Goal: Obtain resource: Download file/media

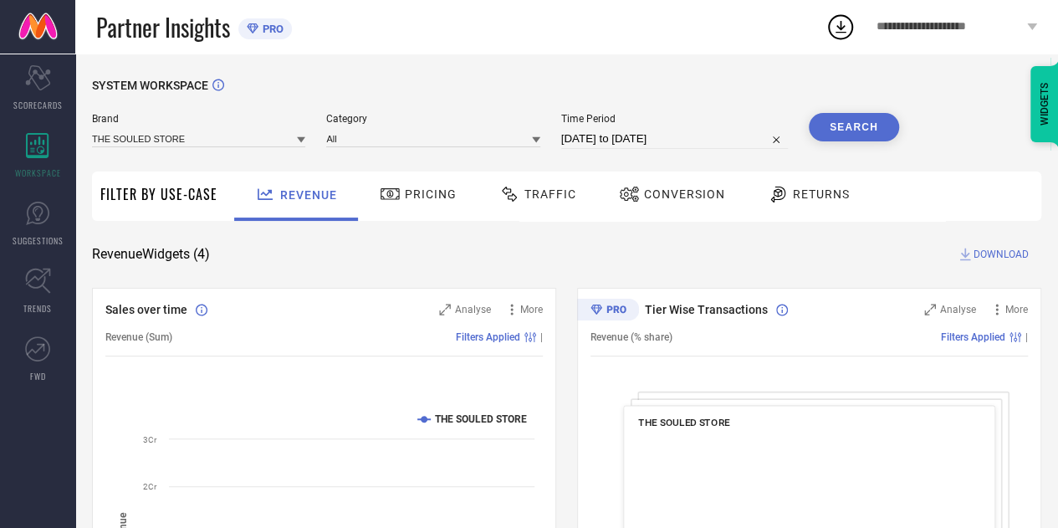
click at [509, 181] on div "Traffic" at bounding box center [537, 194] width 85 height 28
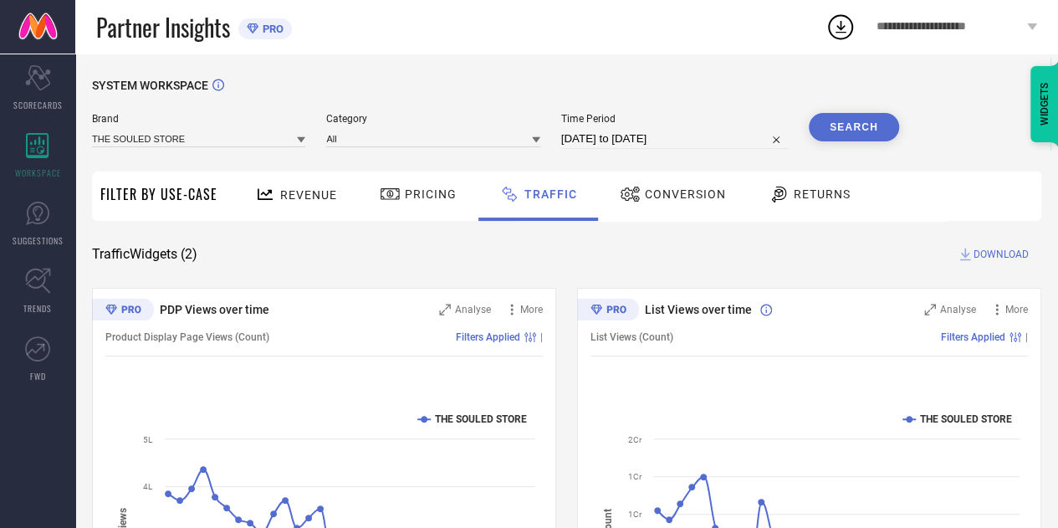
select select "7"
select select "2025"
select select "8"
select select "2025"
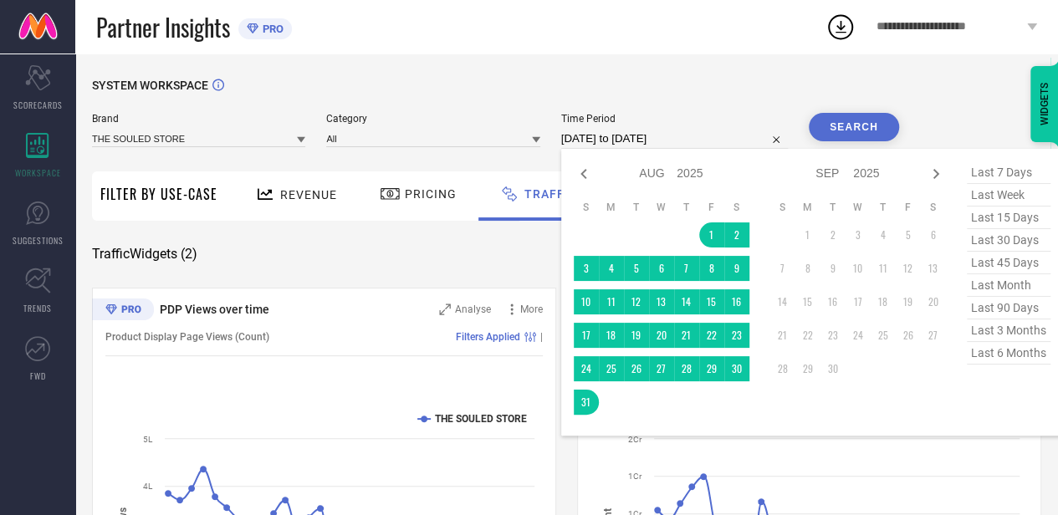
click at [602, 140] on input "[DATE] to [DATE]" at bounding box center [674, 139] width 227 height 20
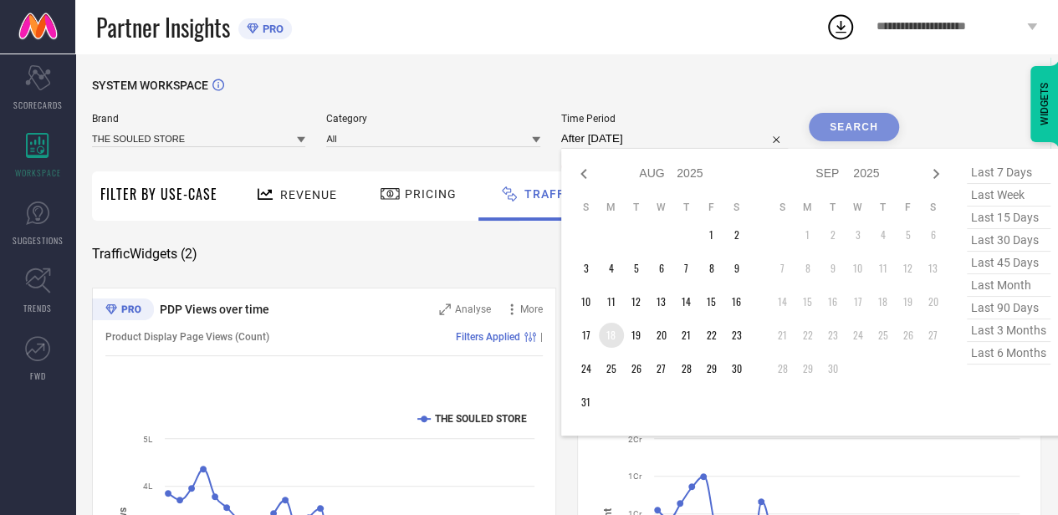
click at [611, 342] on td "18" at bounding box center [611, 335] width 25 height 25
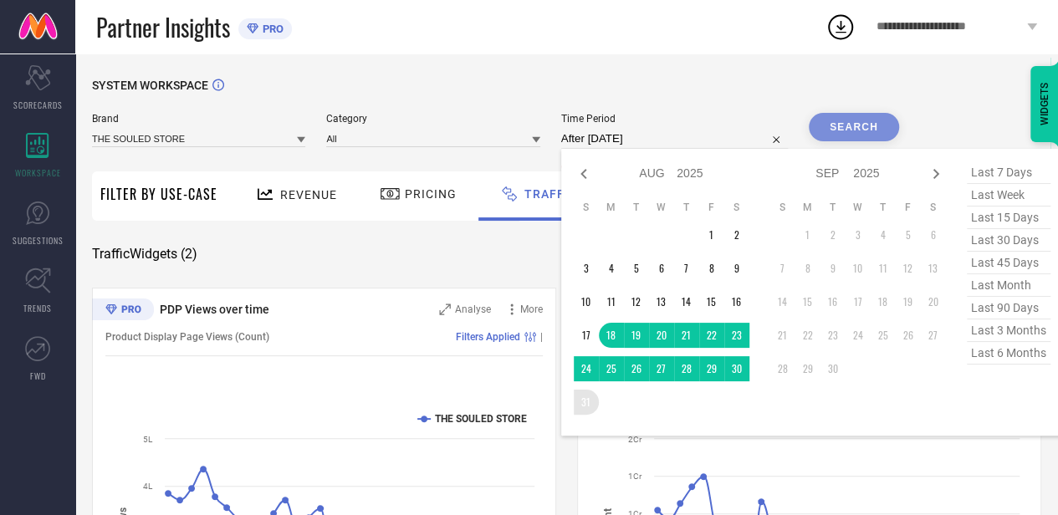
type input "18-08-2025 to 31-08-2025"
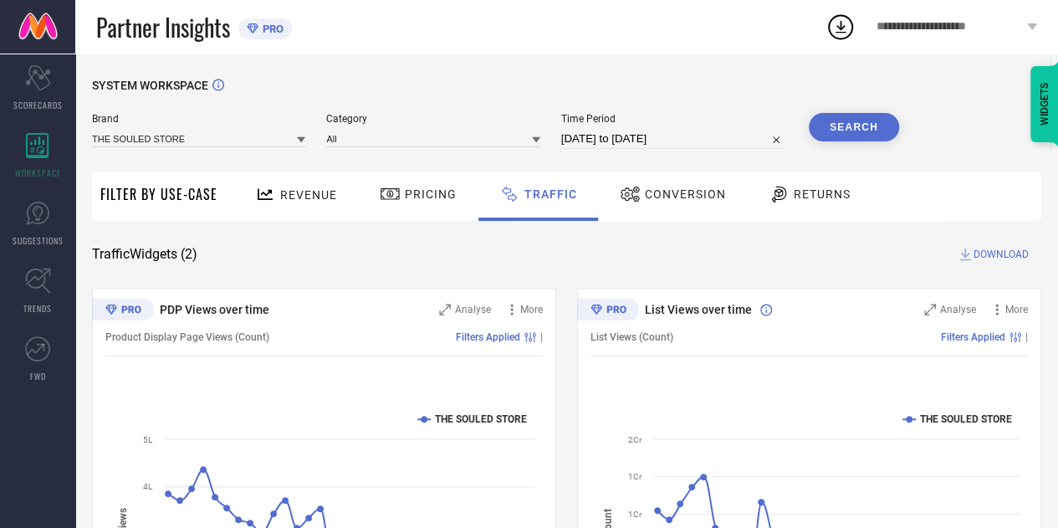
click at [850, 124] on button "Search" at bounding box center [854, 127] width 90 height 28
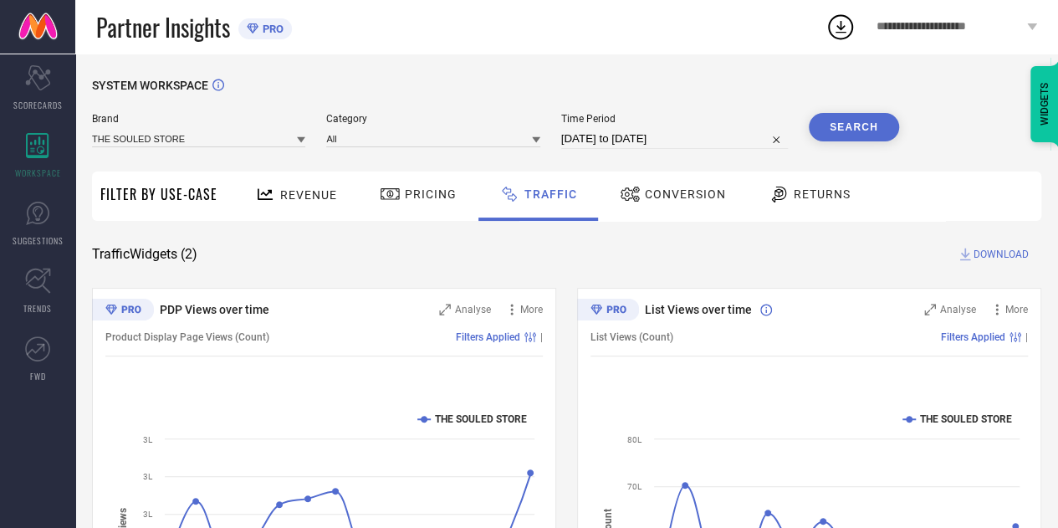
click at [998, 259] on span "DOWNLOAD" at bounding box center [1001, 254] width 55 height 17
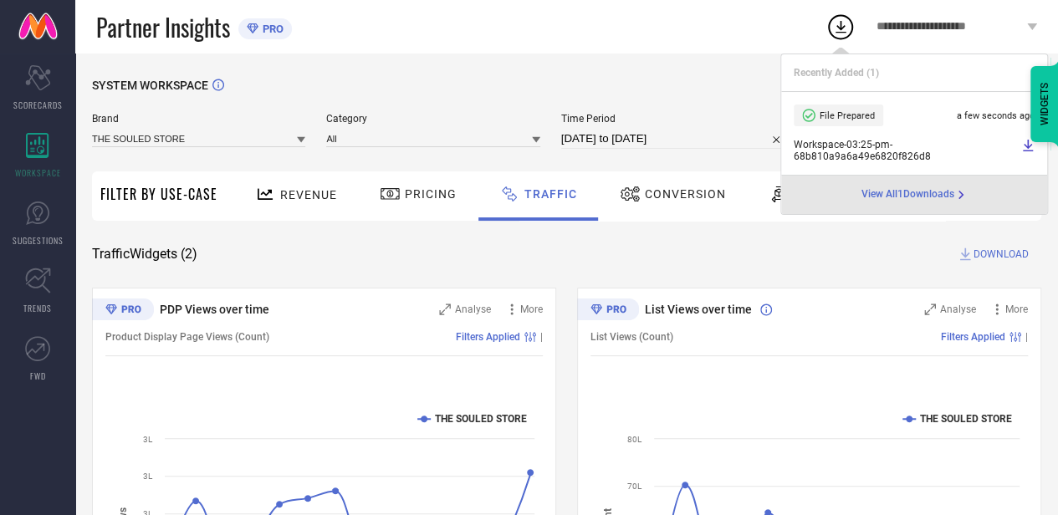
click at [721, 146] on input "18-08-2025 to 31-08-2025" at bounding box center [674, 139] width 227 height 20
select select "7"
select select "2025"
select select "8"
select select "2025"
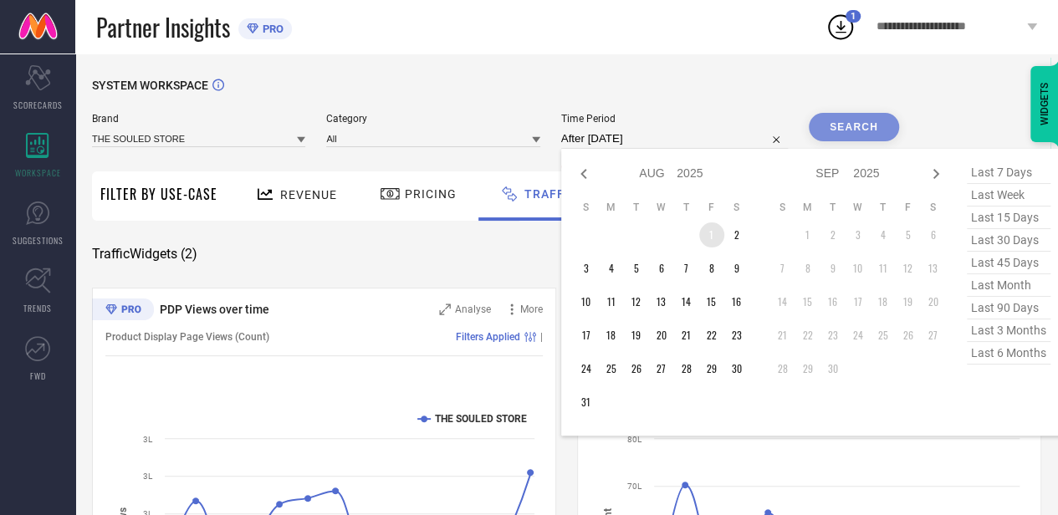
click at [715, 234] on td "1" at bounding box center [711, 234] width 25 height 25
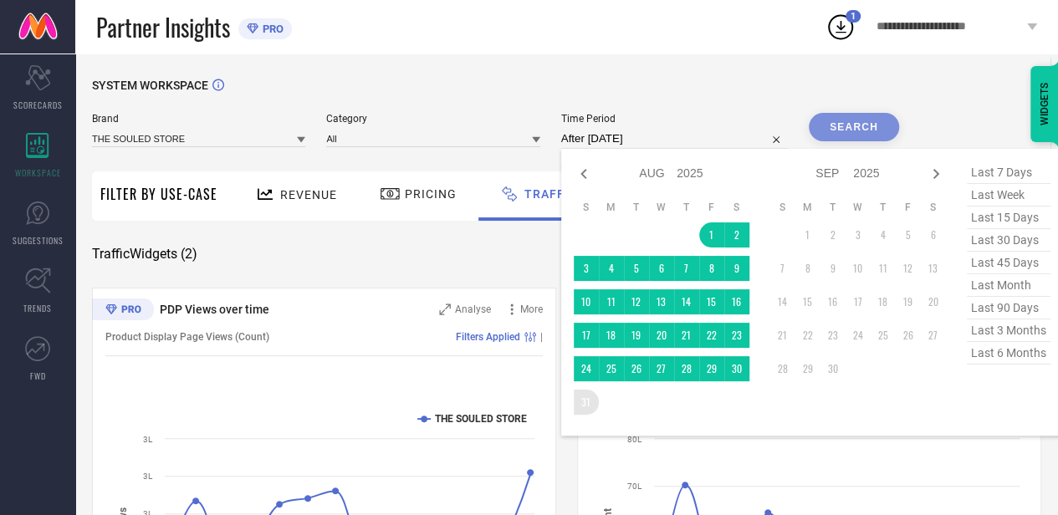
type input "[DATE] to [DATE]"
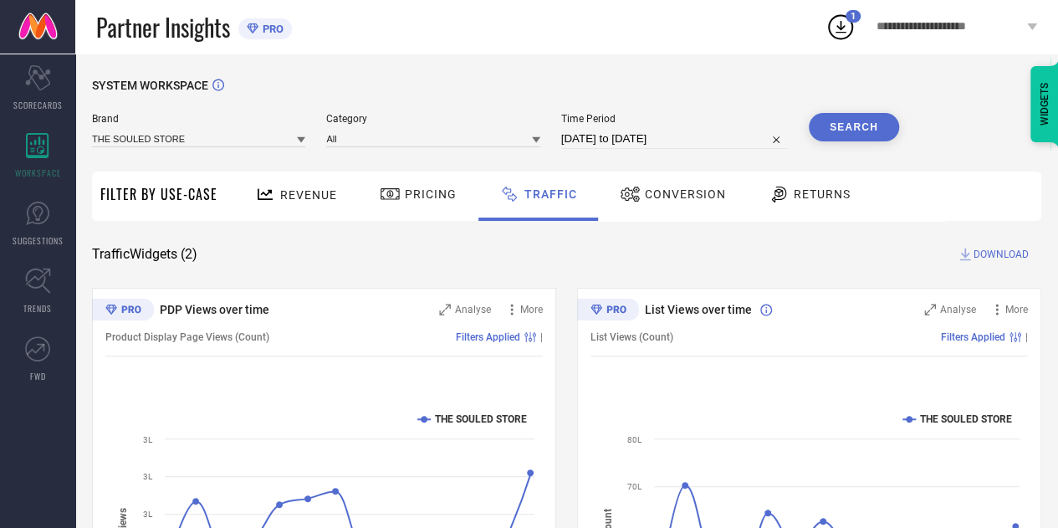
click at [842, 128] on button "Search" at bounding box center [854, 127] width 90 height 28
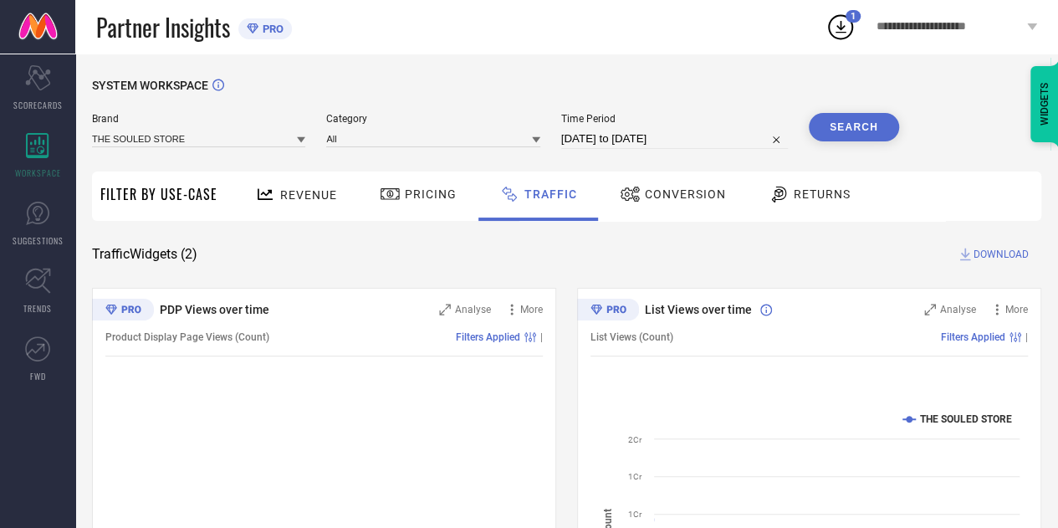
click at [1001, 253] on span "DOWNLOAD" at bounding box center [1001, 254] width 55 height 17
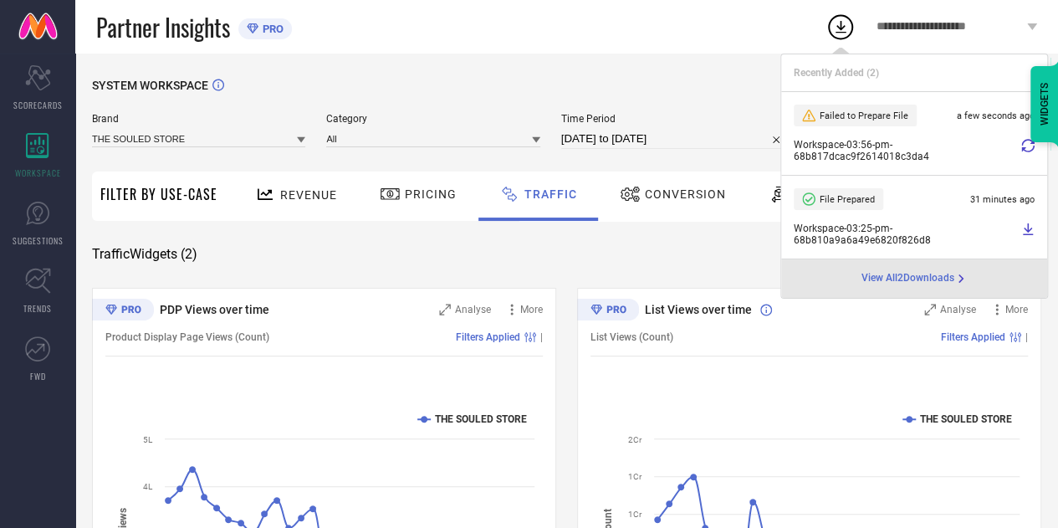
click at [1032, 147] on icon at bounding box center [1027, 145] width 13 height 13
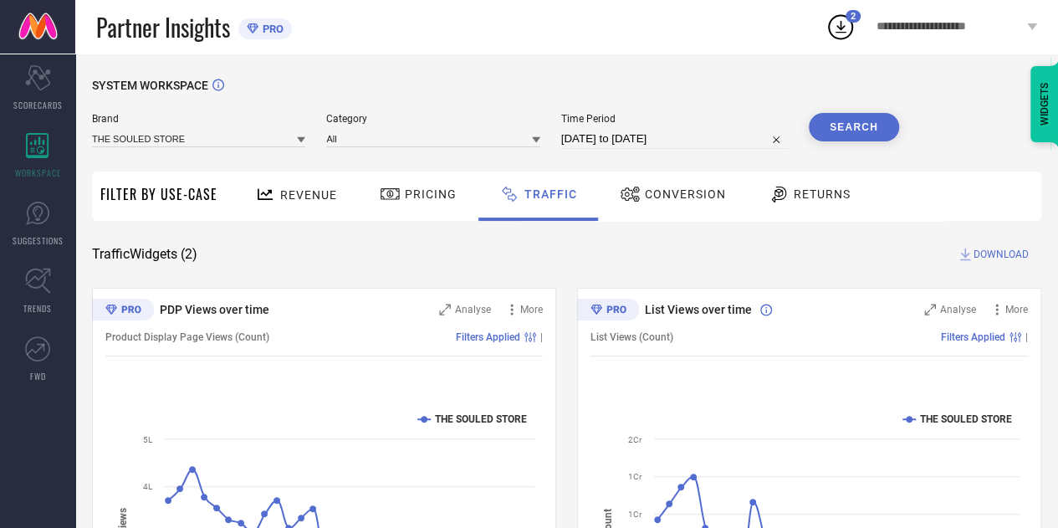
click at [843, 28] on icon at bounding box center [840, 27] width 30 height 30
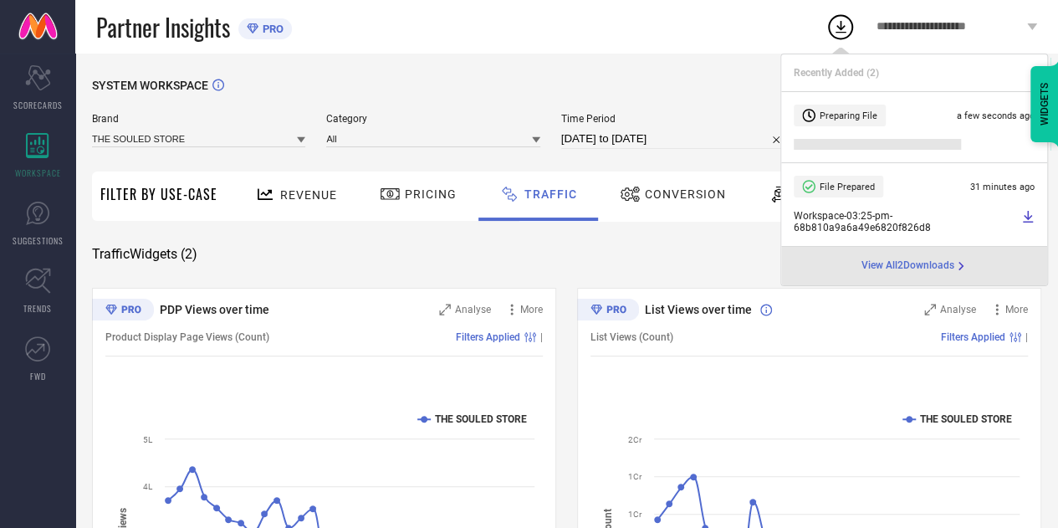
click at [907, 263] on span "View All 2 Downloads" at bounding box center [907, 265] width 93 height 13
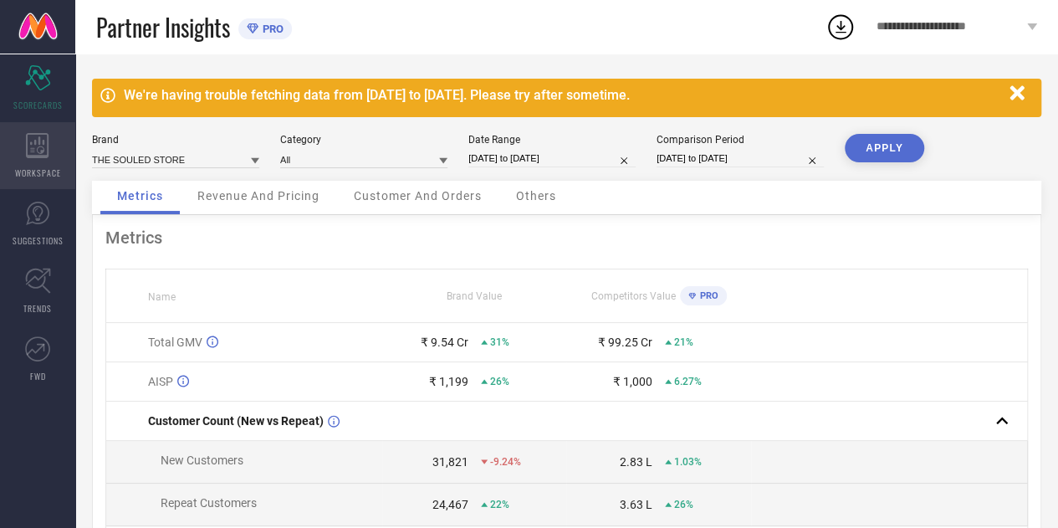
click at [56, 165] on div "WORKSPACE" at bounding box center [37, 155] width 75 height 67
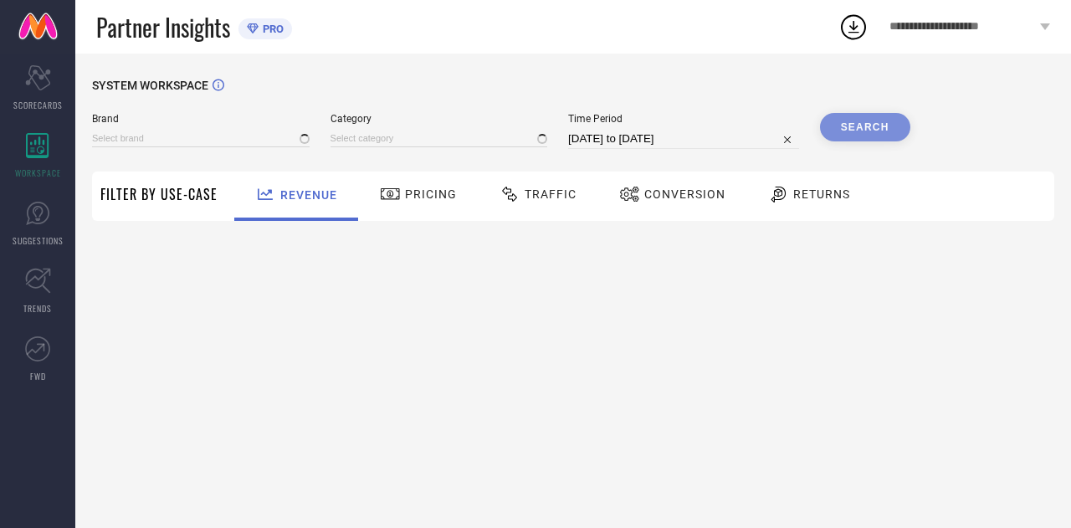
select select "7"
select select "2025"
select select "8"
select select "2025"
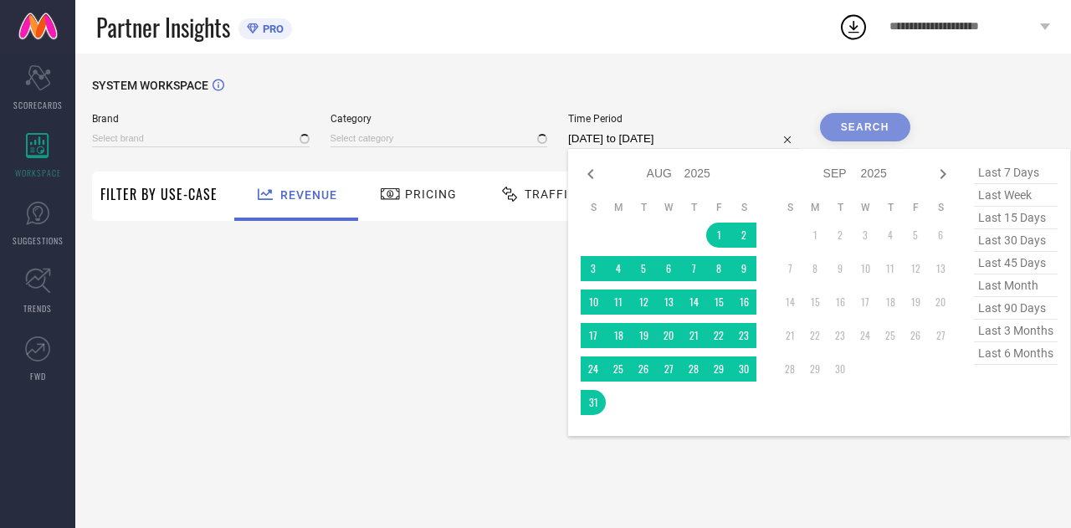
click at [758, 145] on input "[DATE] to [DATE]" at bounding box center [683, 139] width 231 height 20
type input "After [DATE]"
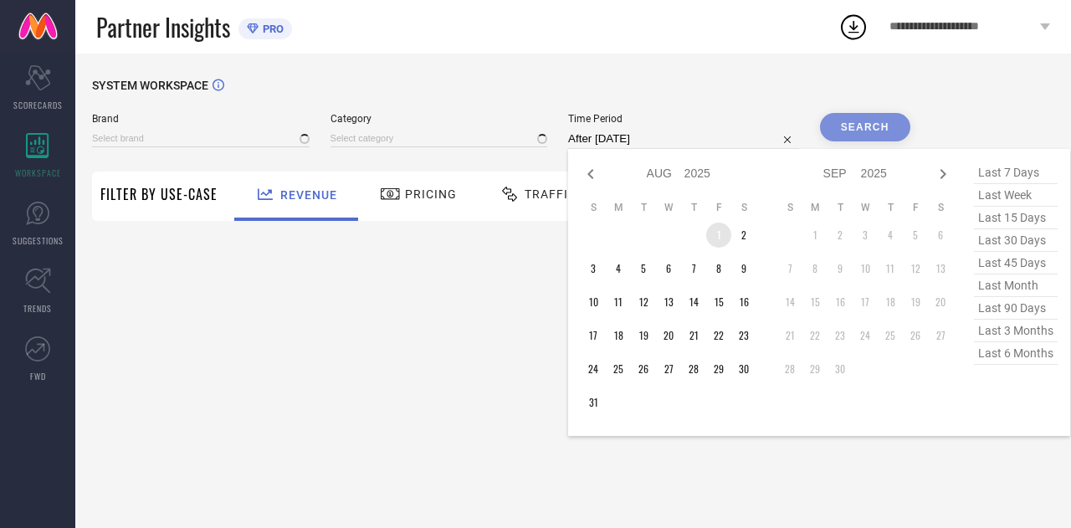
click at [713, 245] on td "1" at bounding box center [718, 234] width 25 height 25
type input "THE SOULED STORE"
type input "All"
click at [689, 368] on td "28" at bounding box center [693, 368] width 25 height 25
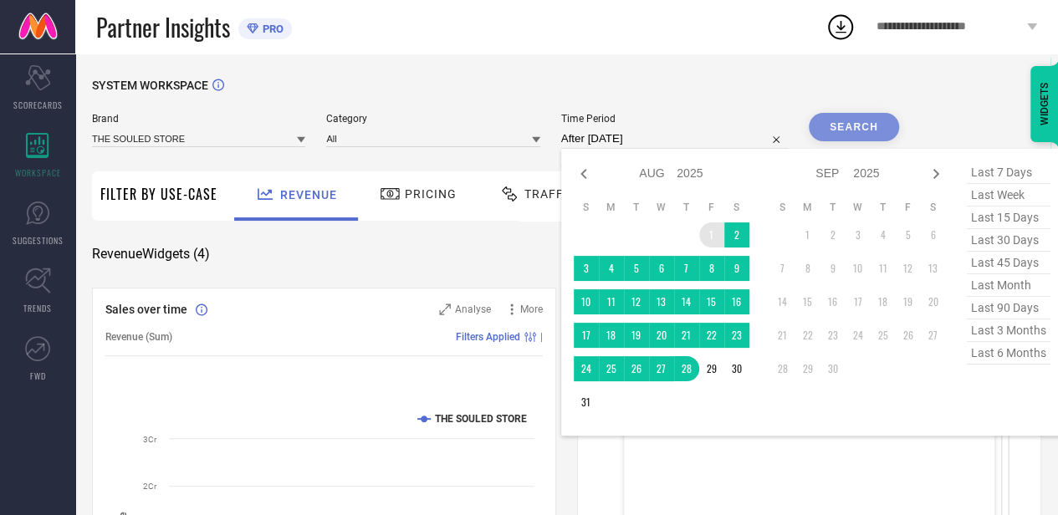
type input "01-08-2025 to 28-08-2025"
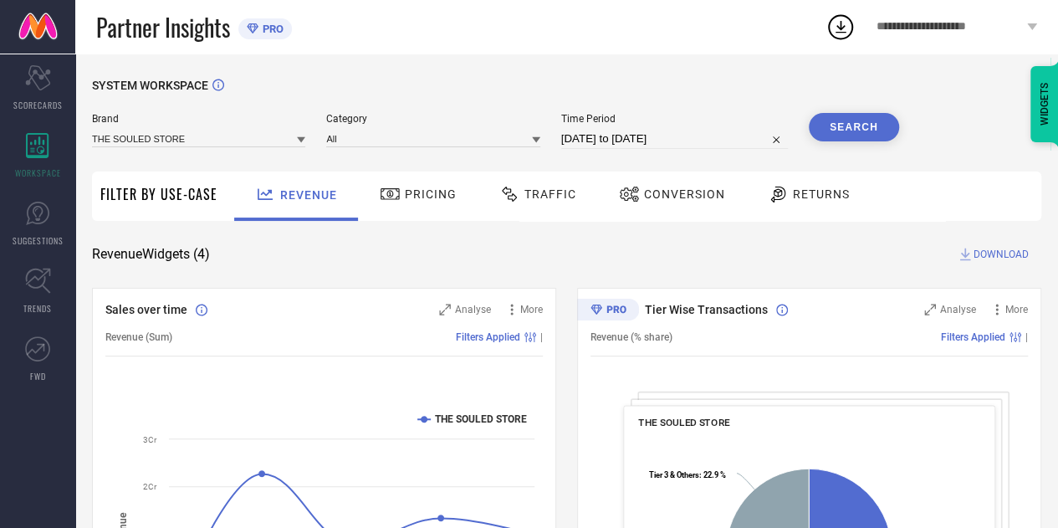
click at [825, 125] on button "Search" at bounding box center [854, 127] width 90 height 28
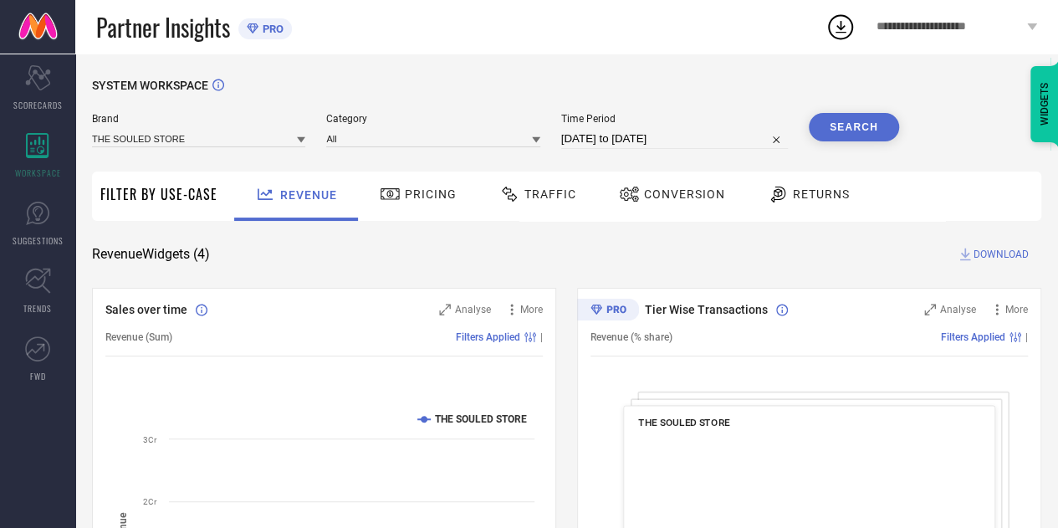
click at [515, 206] on div "Traffic" at bounding box center [537, 194] width 85 height 28
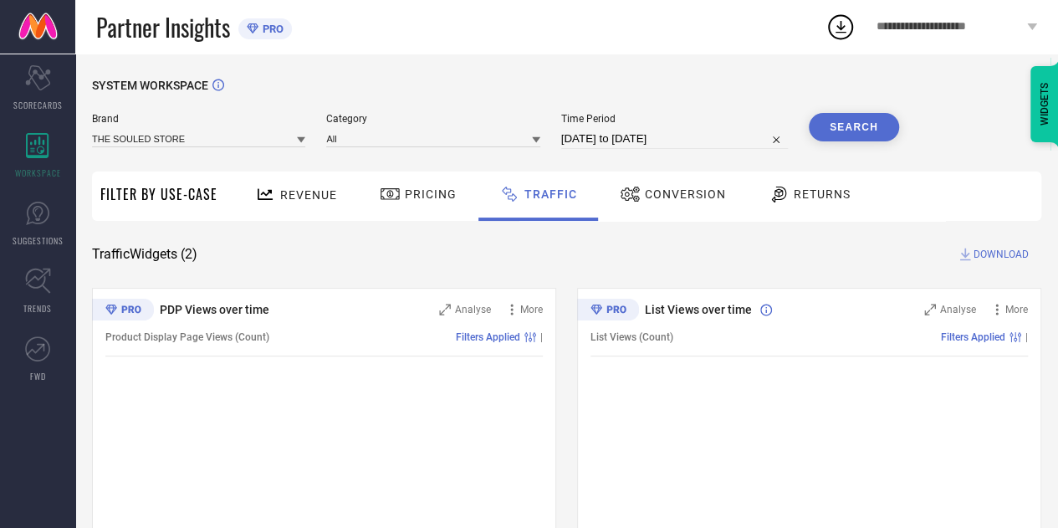
click at [841, 133] on button "Search" at bounding box center [854, 127] width 90 height 28
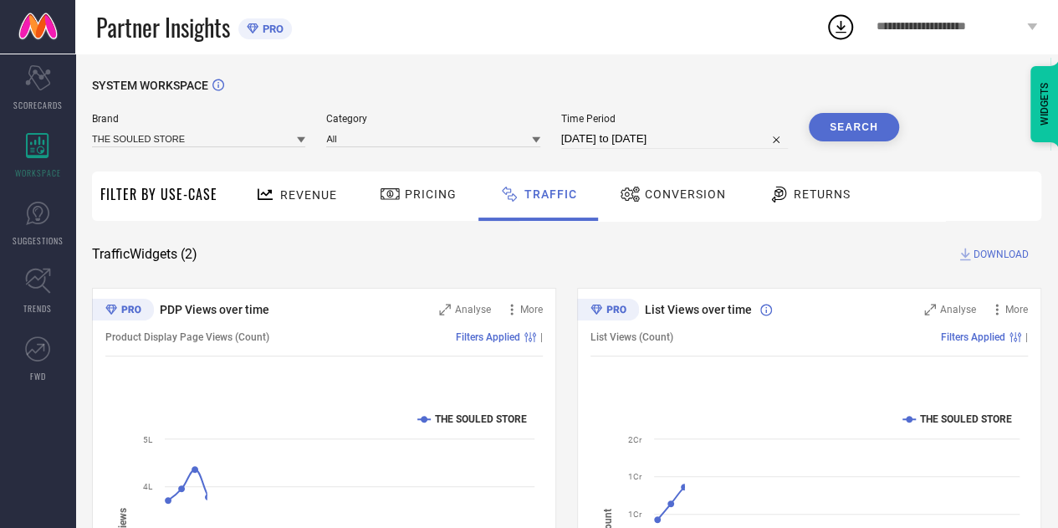
click at [990, 254] on span "DOWNLOAD" at bounding box center [1001, 254] width 55 height 17
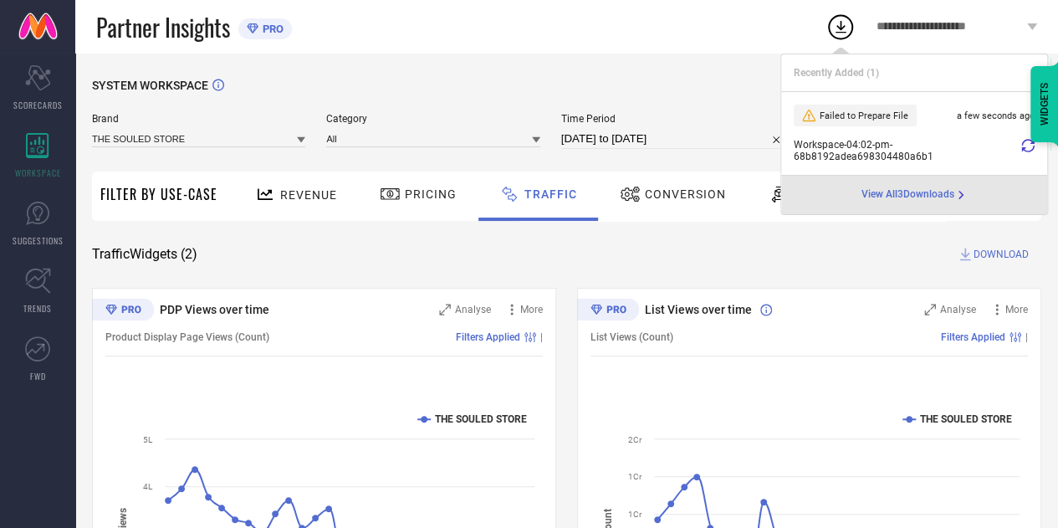
click at [1033, 144] on icon at bounding box center [1027, 145] width 13 height 13
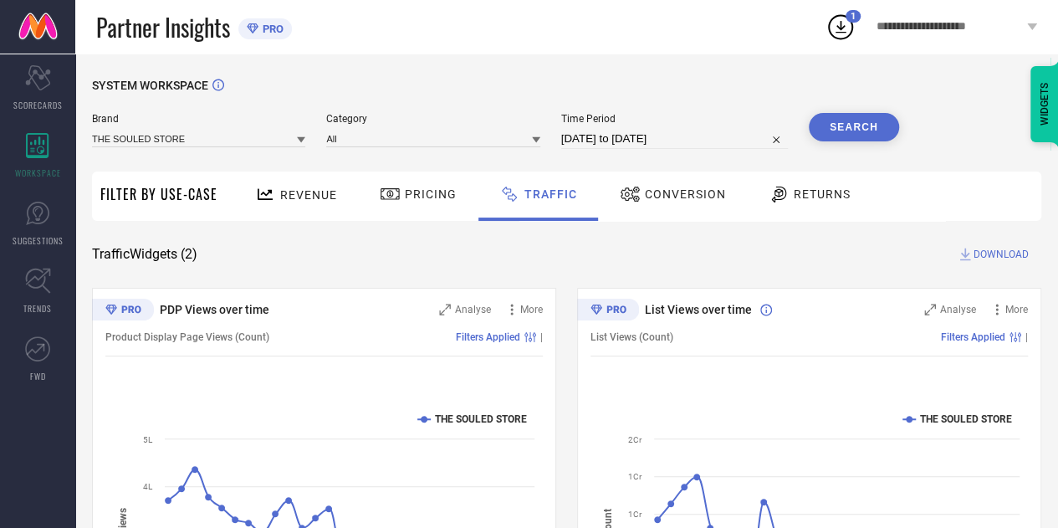
click at [853, 28] on icon at bounding box center [840, 27] width 30 height 30
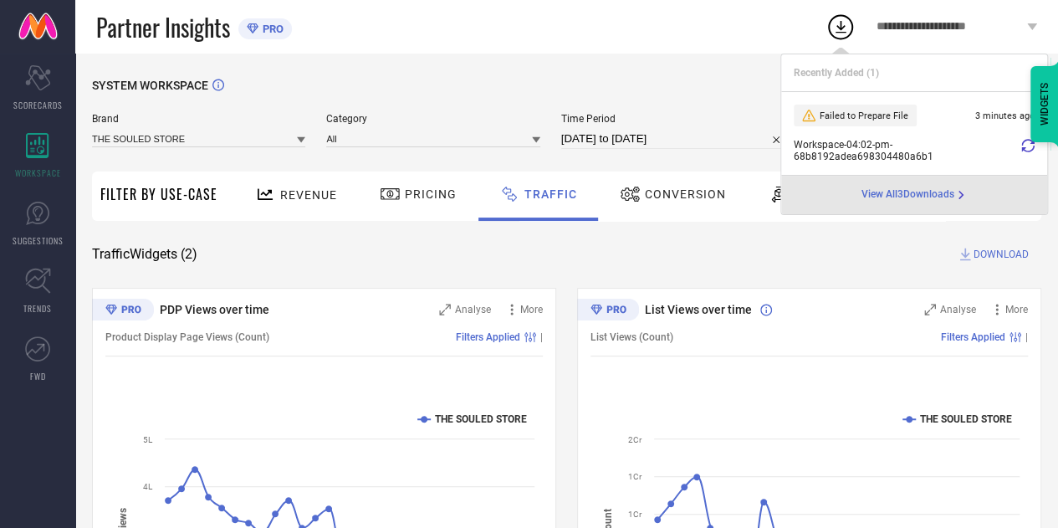
click at [1028, 143] on icon at bounding box center [1027, 145] width 13 height 13
select select "7"
select select "2025"
select select "8"
select select "2025"
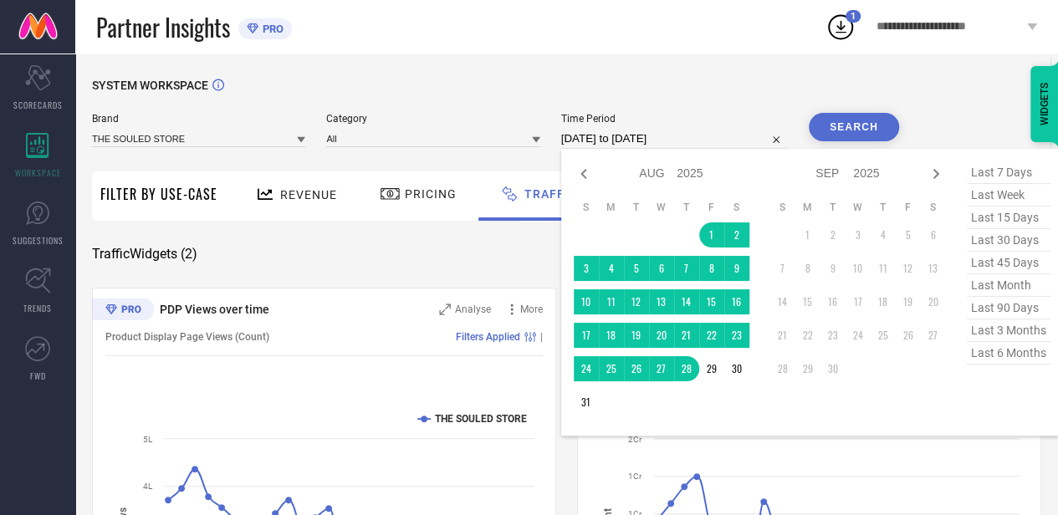
click at [716, 143] on input "01-08-2025 to 28-08-2025" at bounding box center [674, 139] width 227 height 20
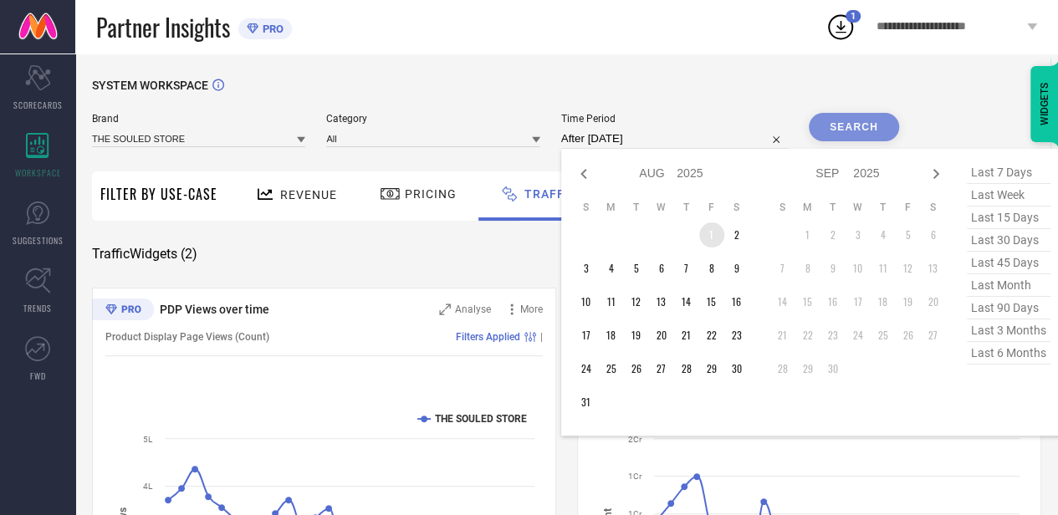
click at [718, 243] on td "1" at bounding box center [711, 234] width 25 height 25
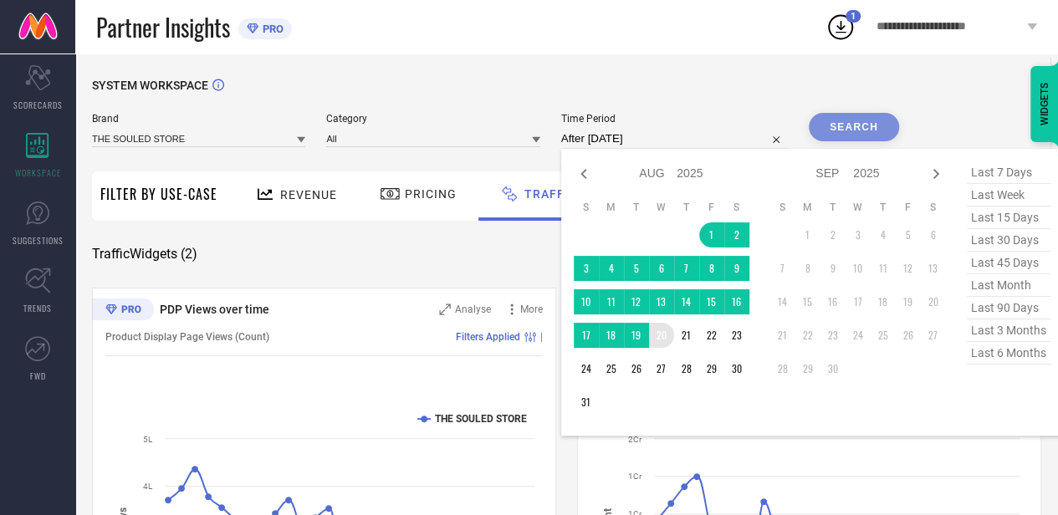
type input "01-08-2025 to 20-08-2025"
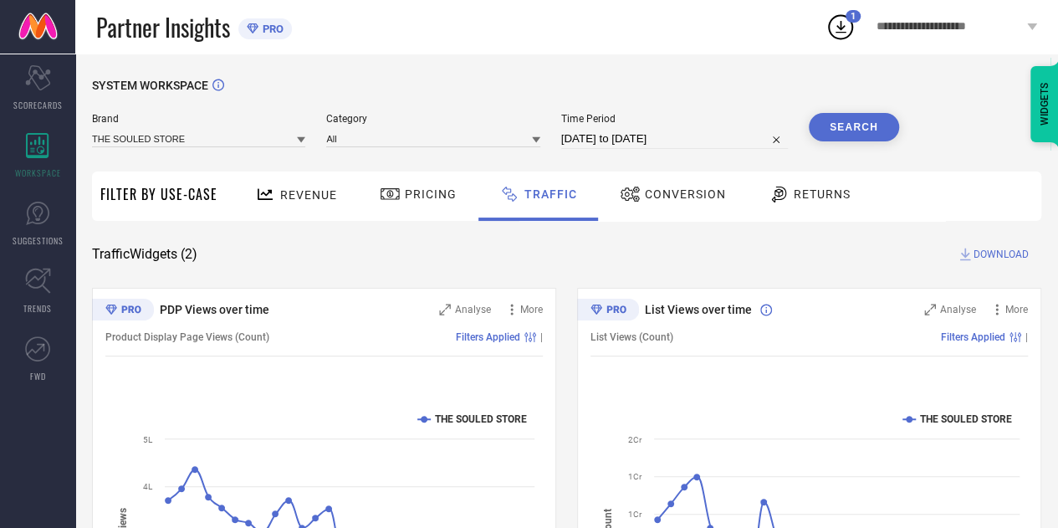
click at [836, 120] on button "Search" at bounding box center [854, 127] width 90 height 28
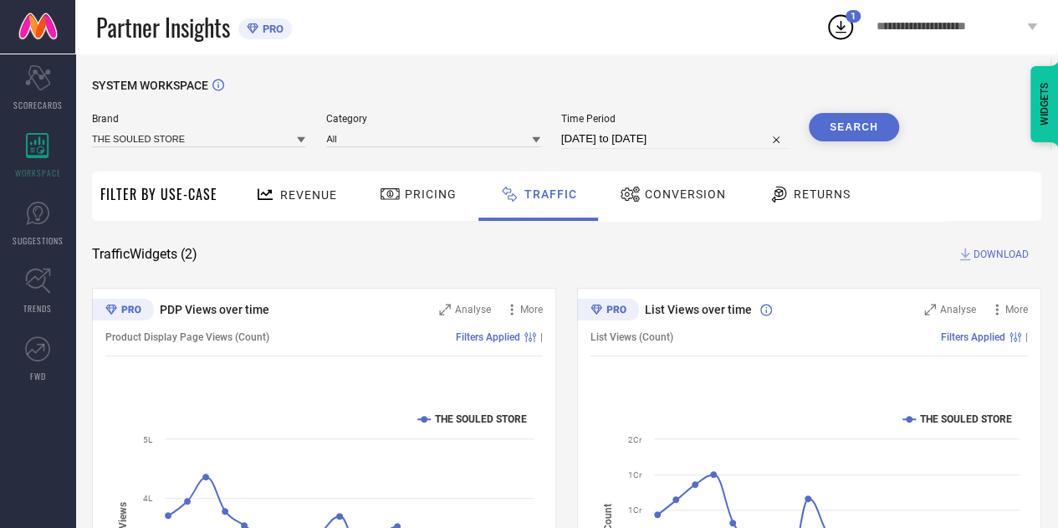
click at [981, 250] on span "DOWNLOAD" at bounding box center [1001, 254] width 55 height 17
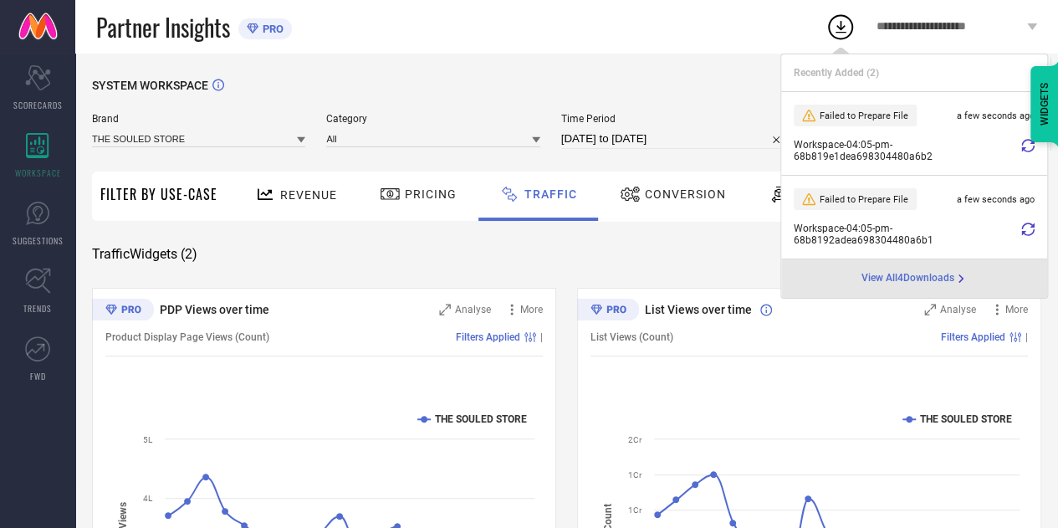
click at [1020, 146] on div "Workspace - 04:05-pm - 68b819e1dea698304480a6b2" at bounding box center [914, 150] width 241 height 23
click at [1025, 146] on icon at bounding box center [1027, 145] width 13 height 13
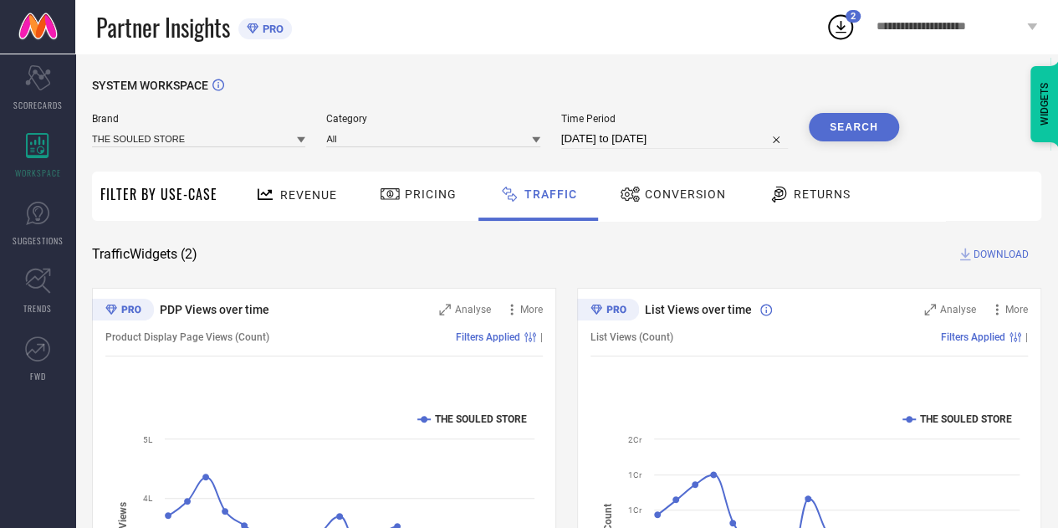
click at [848, 11] on div "2" at bounding box center [853, 16] width 15 height 13
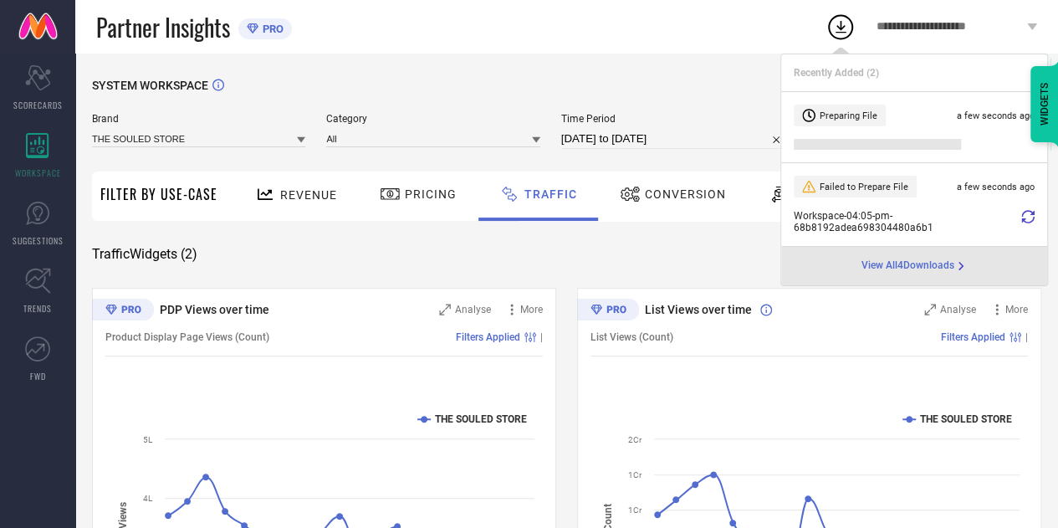
click at [922, 261] on span "View All 4 Downloads" at bounding box center [907, 265] width 93 height 13
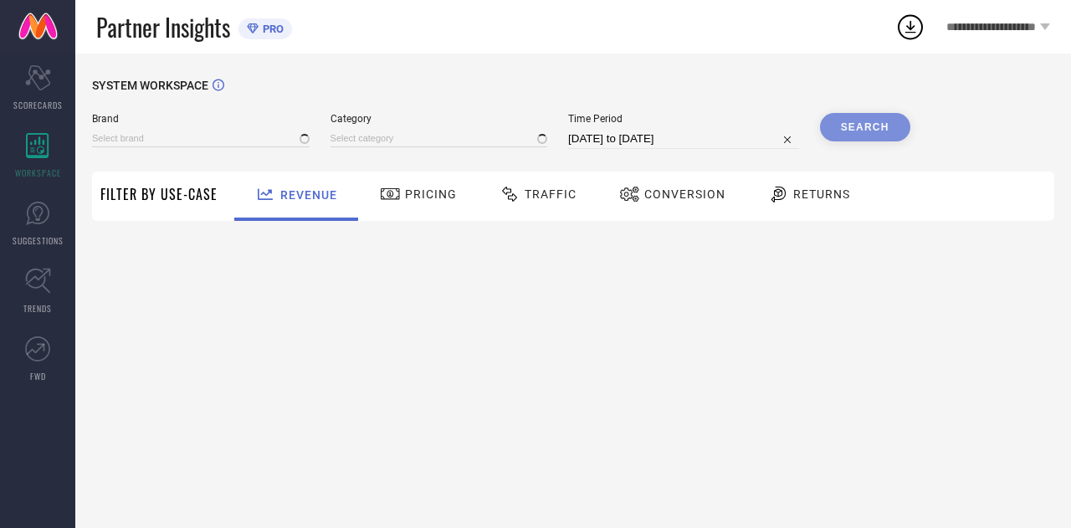
type input "THE SOULED STORE"
type input "All"
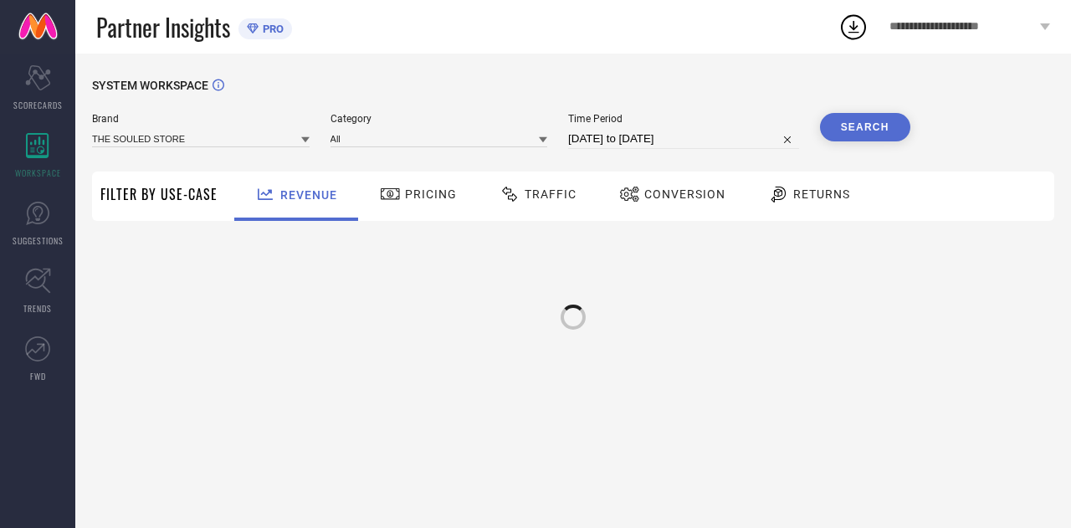
click at [547, 202] on div "Traffic" at bounding box center [537, 194] width 85 height 28
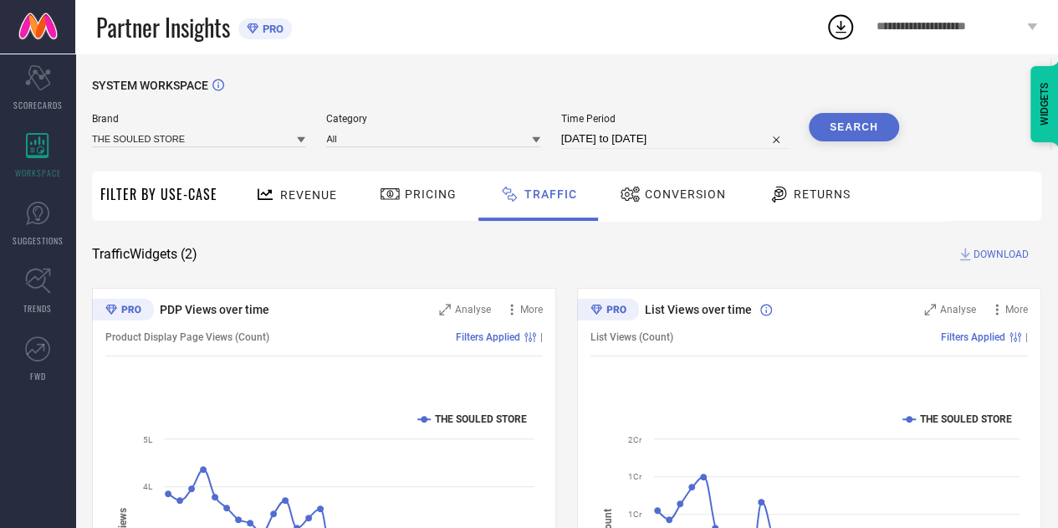
click at [840, 43] on div "**********" at bounding box center [941, 27] width 233 height 54
click at [835, 28] on icon at bounding box center [840, 27] width 30 height 30
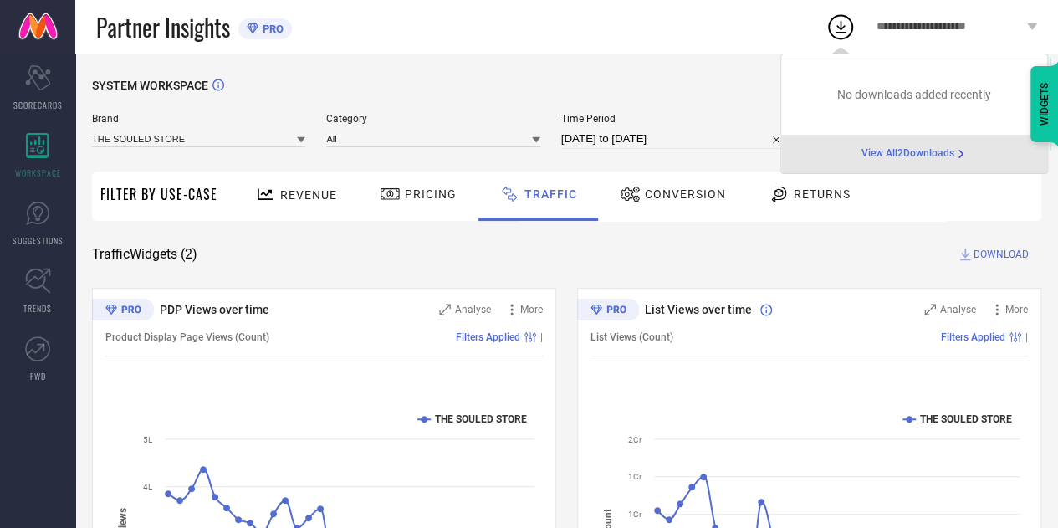
click at [895, 156] on div "View All 2 Downloads" at bounding box center [914, 154] width 266 height 38
click at [895, 156] on span "View All 2 Downloads" at bounding box center [907, 153] width 93 height 13
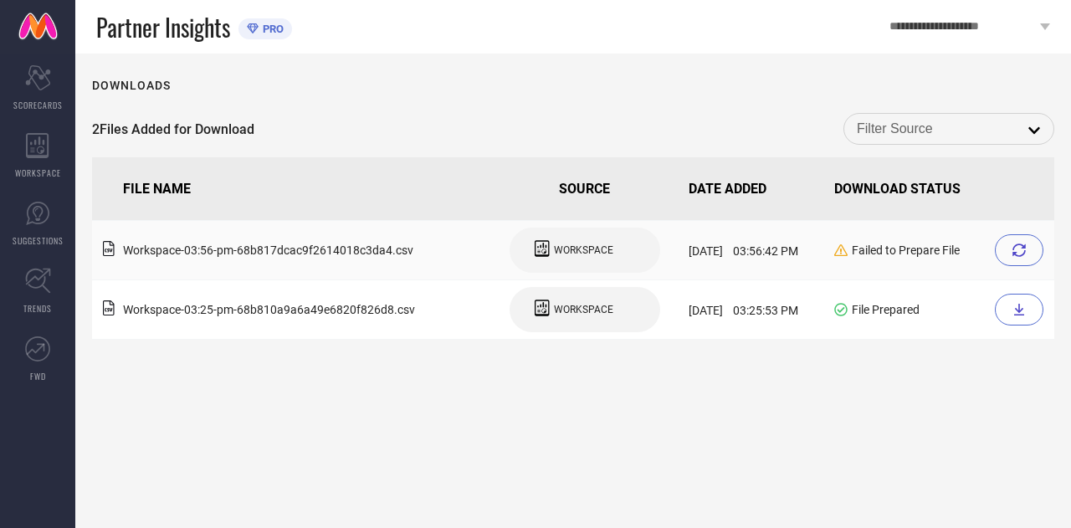
click at [1014, 241] on div at bounding box center [1018, 250] width 49 height 32
click at [1025, 253] on icon at bounding box center [1018, 249] width 13 height 13
click at [1009, 248] on div at bounding box center [1018, 250] width 49 height 32
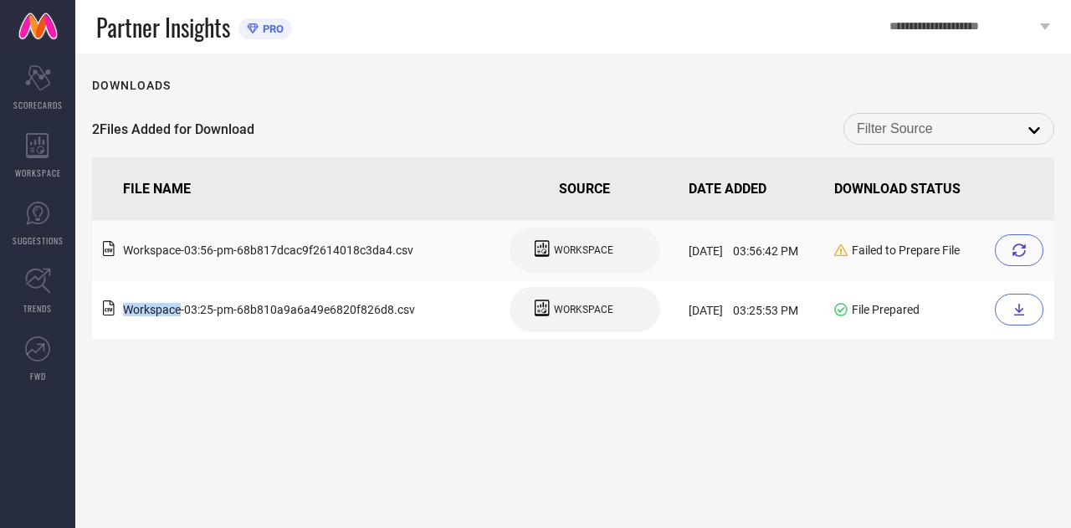
click at [1009, 248] on div at bounding box center [1018, 250] width 49 height 32
click at [248, 401] on div "Downloads 2 Files Added for Download open FILE NAME SOURCE DATE ADDED DOWNLOAD …" at bounding box center [572, 291] width 995 height 474
click at [51, 158] on div "WORKSPACE" at bounding box center [37, 155] width 75 height 67
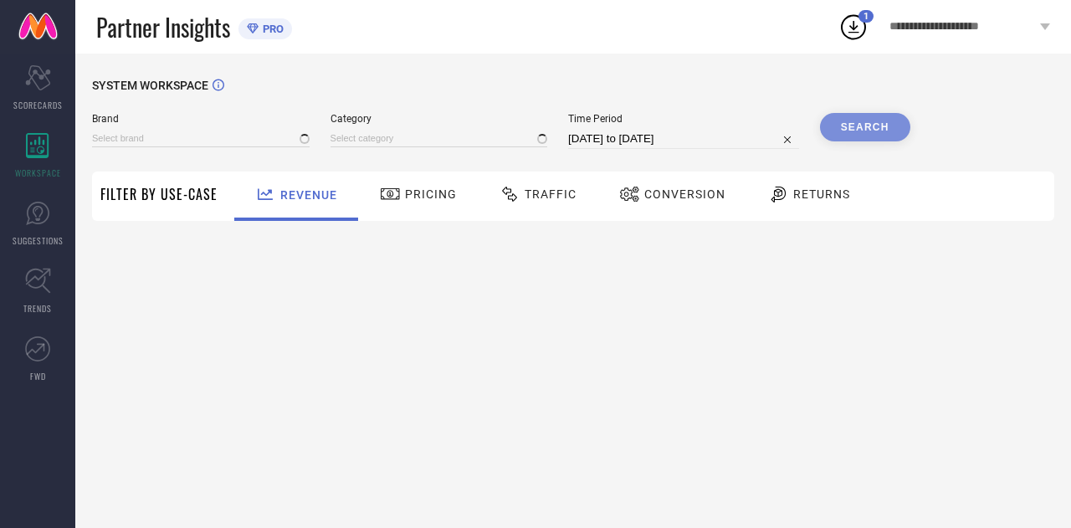
click at [549, 186] on div "Traffic" at bounding box center [537, 194] width 85 height 28
select select "7"
select select "2025"
select select "8"
select select "2025"
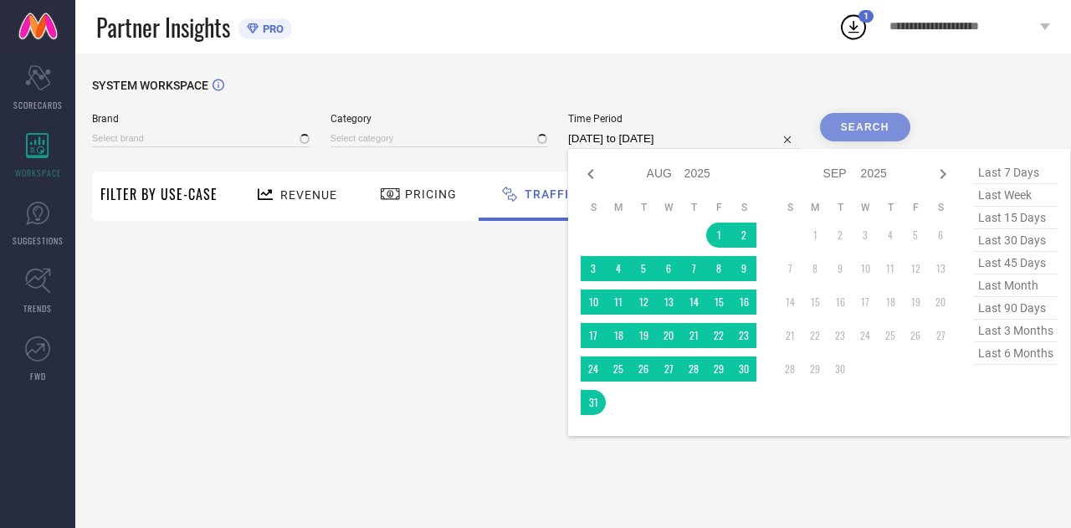
click at [704, 138] on input "[DATE] to [DATE]" at bounding box center [683, 139] width 231 height 20
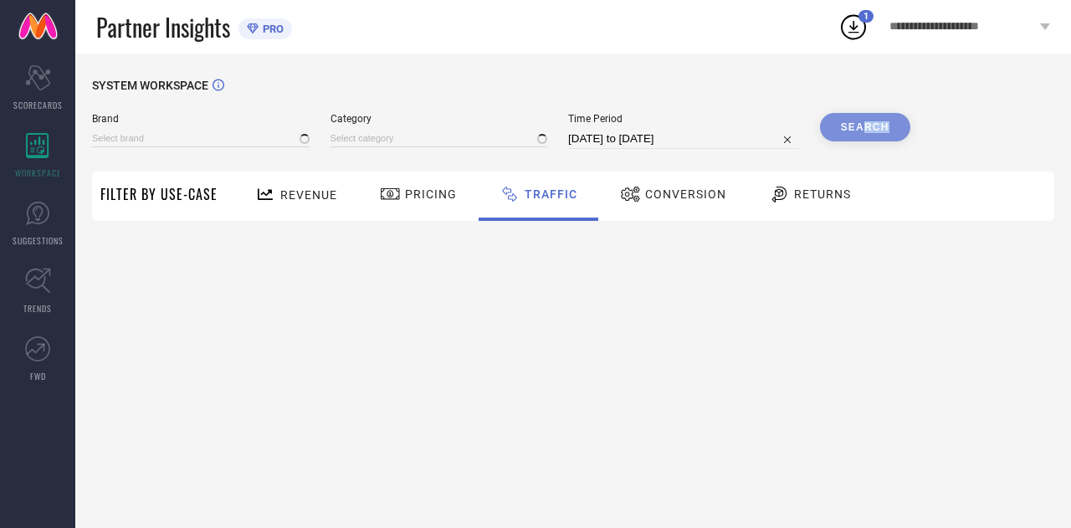
drag, startPoint x: 871, startPoint y: 145, endPoint x: 866, endPoint y: 110, distance: 35.5
click at [866, 110] on div "SYSTEM WORKSPACE Brand Category Time Period [DATE] to [DATE] Search Filter By U…" at bounding box center [573, 150] width 962 height 142
click at [861, 135] on div "Search" at bounding box center [865, 127] width 90 height 28
click at [994, 123] on div "SYSTEM WORKSPACE Brand Category Time Period [DATE] to [DATE] Search Filter By U…" at bounding box center [573, 150] width 962 height 142
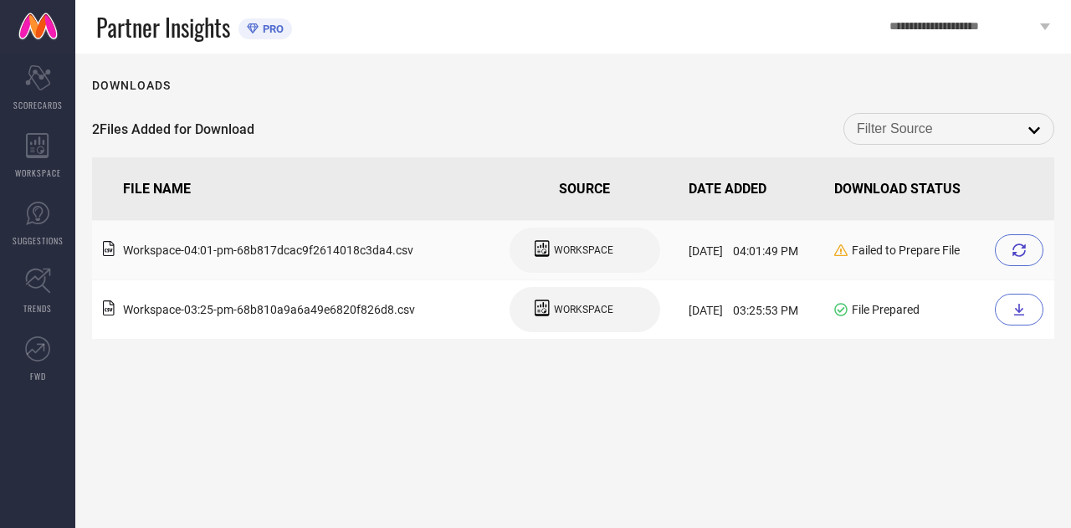
click at [1004, 262] on div at bounding box center [1018, 250] width 49 height 32
